Goal: Task Accomplishment & Management: Complete application form

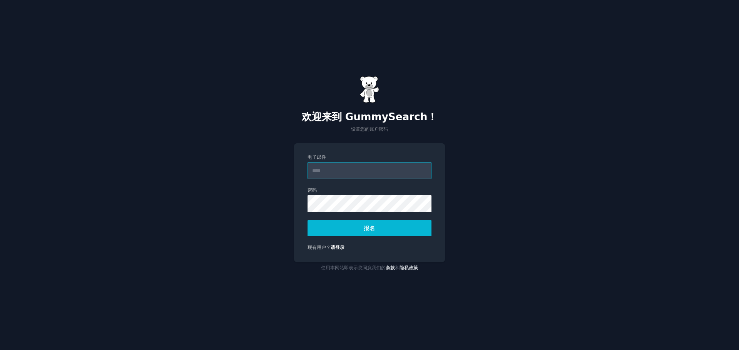
click at [340, 169] on input "电子邮件" at bounding box center [369, 170] width 124 height 17
type input "**********"
click at [367, 226] on font "报名" at bounding box center [369, 228] width 11 height 6
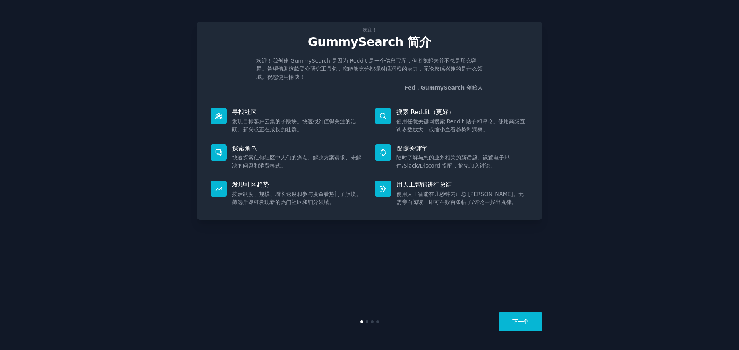
click at [522, 322] on font "下一个" at bounding box center [520, 322] width 16 height 6
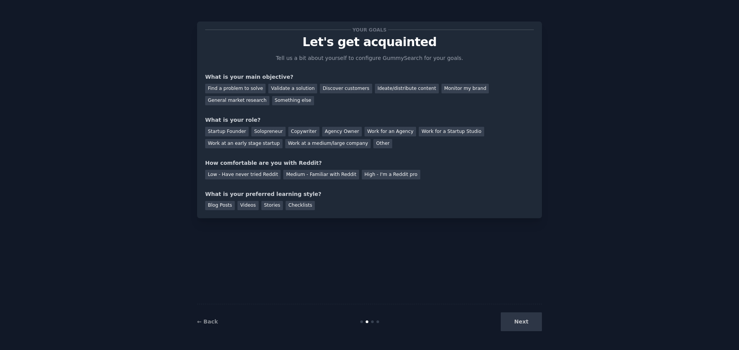
click at [522, 322] on div "Next" at bounding box center [484, 322] width 115 height 19
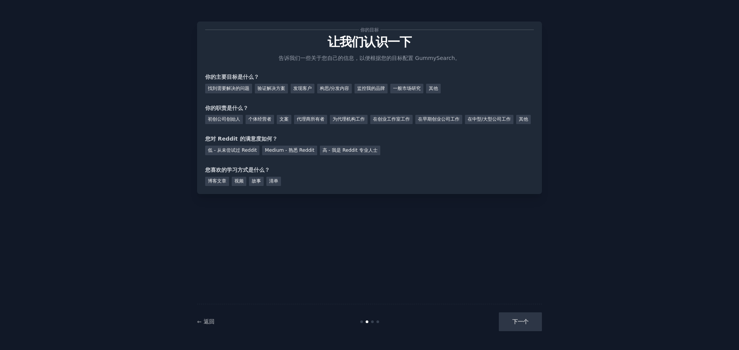
click at [529, 325] on div "下一个" at bounding box center [484, 322] width 115 height 19
click at [279, 90] on font "验证解决方案" at bounding box center [271, 88] width 28 height 5
click at [520, 322] on div "下一个" at bounding box center [484, 322] width 115 height 19
click at [236, 120] on font "初创公司创始人" at bounding box center [224, 119] width 32 height 5
click at [306, 153] on font "Medium - 熟悉 Reddit" at bounding box center [289, 150] width 49 height 5
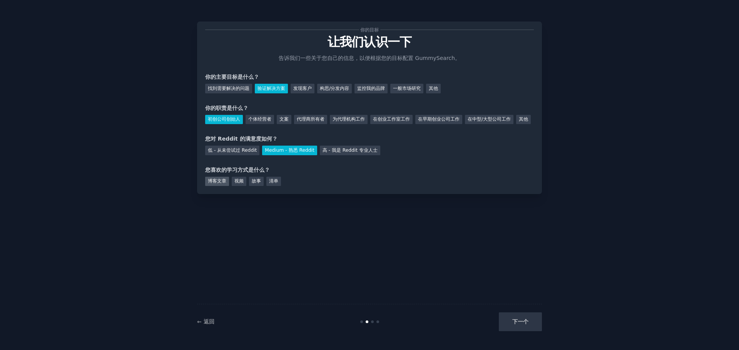
click at [218, 184] on font "博客文章" at bounding box center [217, 181] width 18 height 5
click at [237, 184] on font "视频" at bounding box center [238, 181] width 9 height 5
click at [252, 184] on font "故事" at bounding box center [256, 181] width 9 height 5
click at [268, 187] on div "清单" at bounding box center [273, 182] width 15 height 10
click at [207, 187] on div "博客文章" at bounding box center [217, 182] width 24 height 10
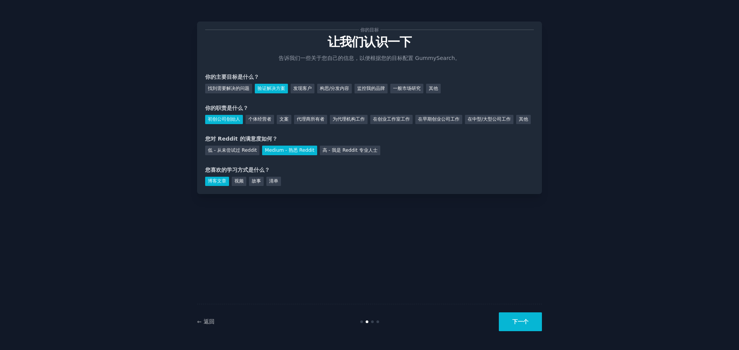
click at [519, 321] on font "下一个" at bounding box center [520, 322] width 16 height 6
click at [522, 322] on div "下一个" at bounding box center [484, 322] width 115 height 19
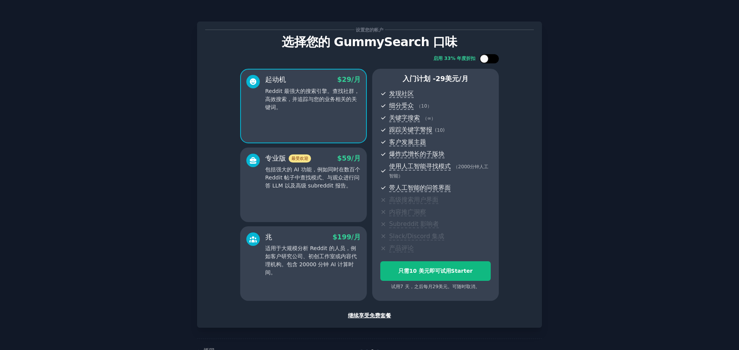
click at [482, 58] on div at bounding box center [484, 59] width 8 height 8
click at [488, 59] on div at bounding box center [488, 58] width 19 height 9
click at [488, 57] on div at bounding box center [488, 58] width 19 height 9
click at [488, 58] on div at bounding box center [488, 58] width 19 height 9
checkbox input "false"
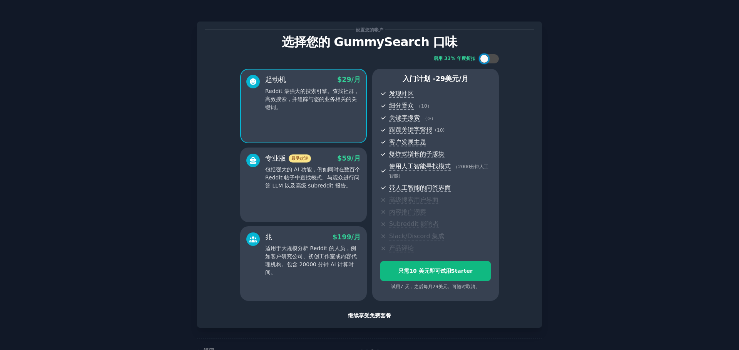
click at [368, 314] on font "继续享受免费套餐" at bounding box center [369, 316] width 43 height 6
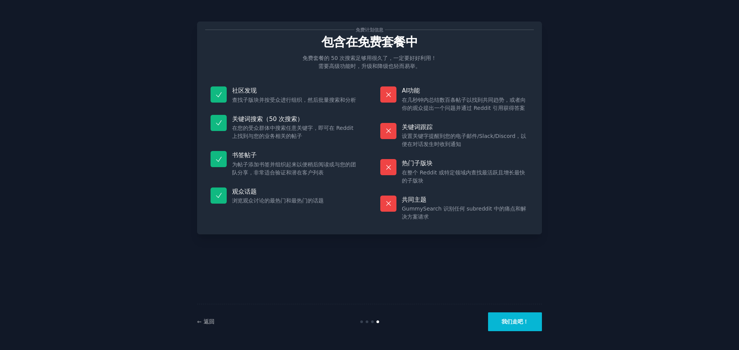
click at [517, 324] on font "我们走吧！" at bounding box center [514, 322] width 27 height 6
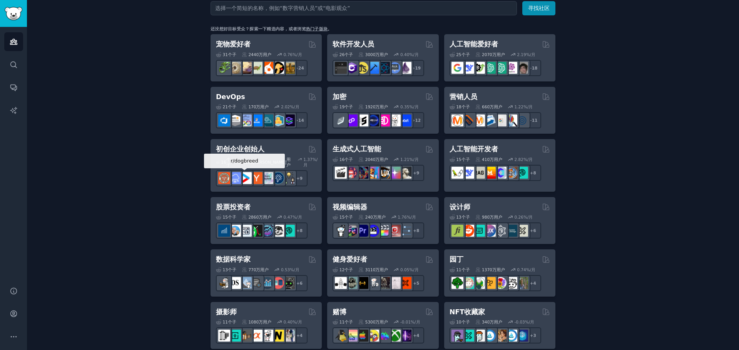
scroll to position [115, 0]
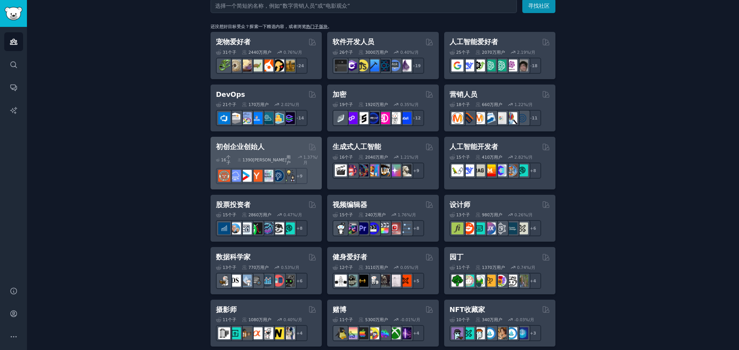
click at [247, 146] on font "初创企业创始人" at bounding box center [240, 147] width 48 height 8
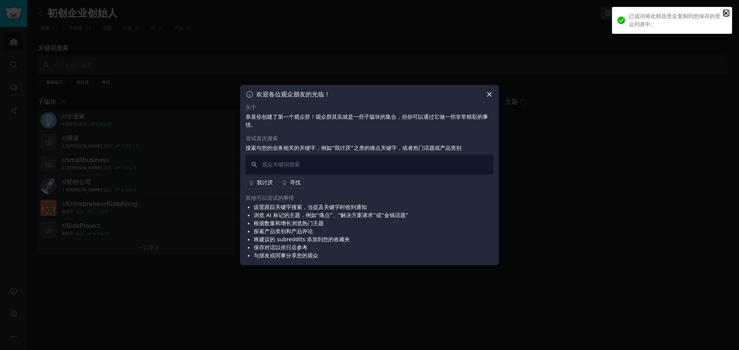
click at [728, 11] on icon "关闭" at bounding box center [725, 13] width 5 height 6
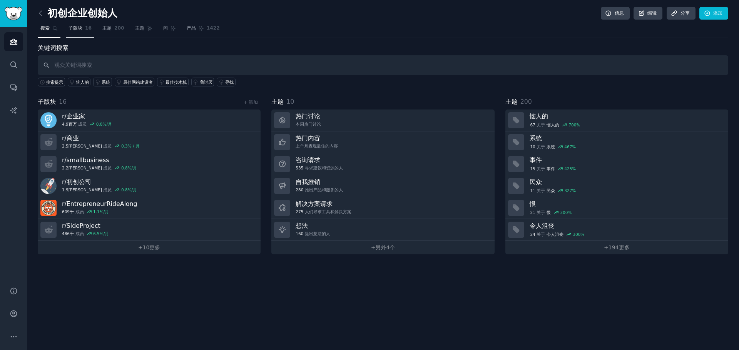
click at [83, 29] on link "子版块 16" at bounding box center [80, 30] width 28 height 16
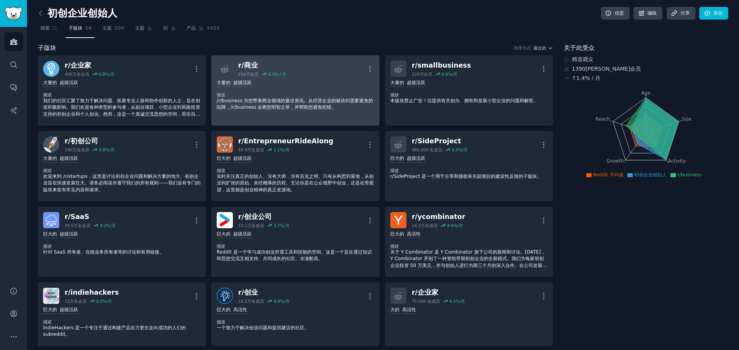
click at [312, 84] on div "1,000,000+ 名会员 大量的 超级活跃" at bounding box center [295, 83] width 157 height 7
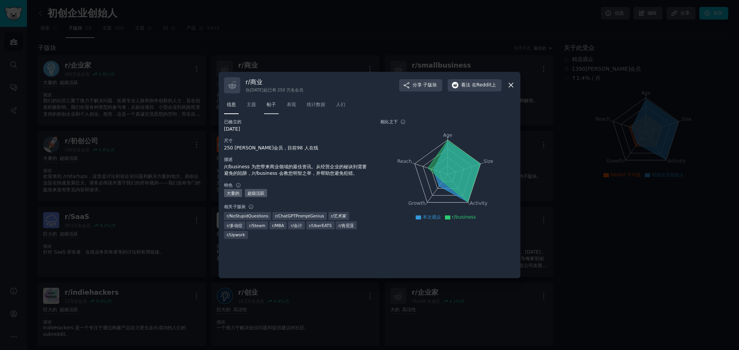
click at [274, 106] on font "帖子" at bounding box center [271, 104] width 9 height 5
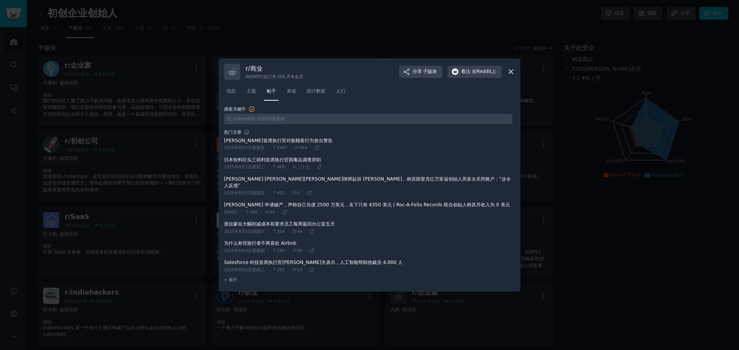
click at [511, 73] on icon at bounding box center [511, 72] width 8 height 8
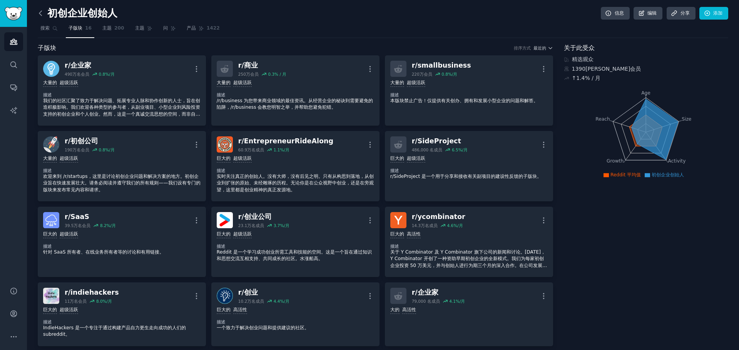
click at [38, 11] on icon at bounding box center [41, 13] width 8 height 8
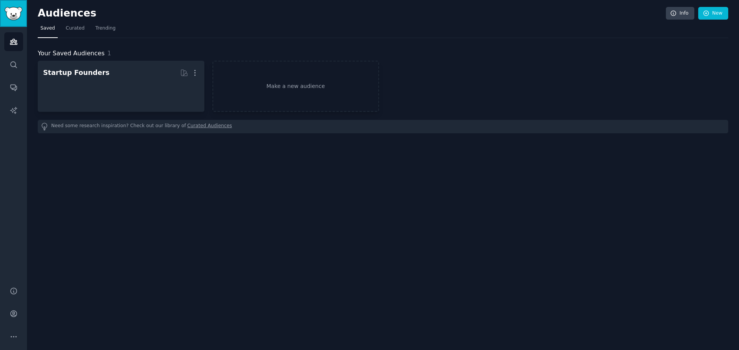
click at [16, 15] on img "Sidebar" at bounding box center [14, 13] width 18 height 13
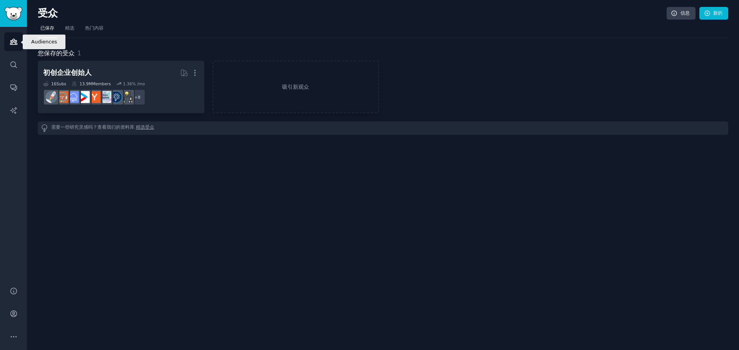
click at [13, 44] on icon "侧边栏" at bounding box center [13, 41] width 7 height 5
click at [101, 30] on font "热门内容" at bounding box center [94, 27] width 18 height 5
